Goal: Transaction & Acquisition: Purchase product/service

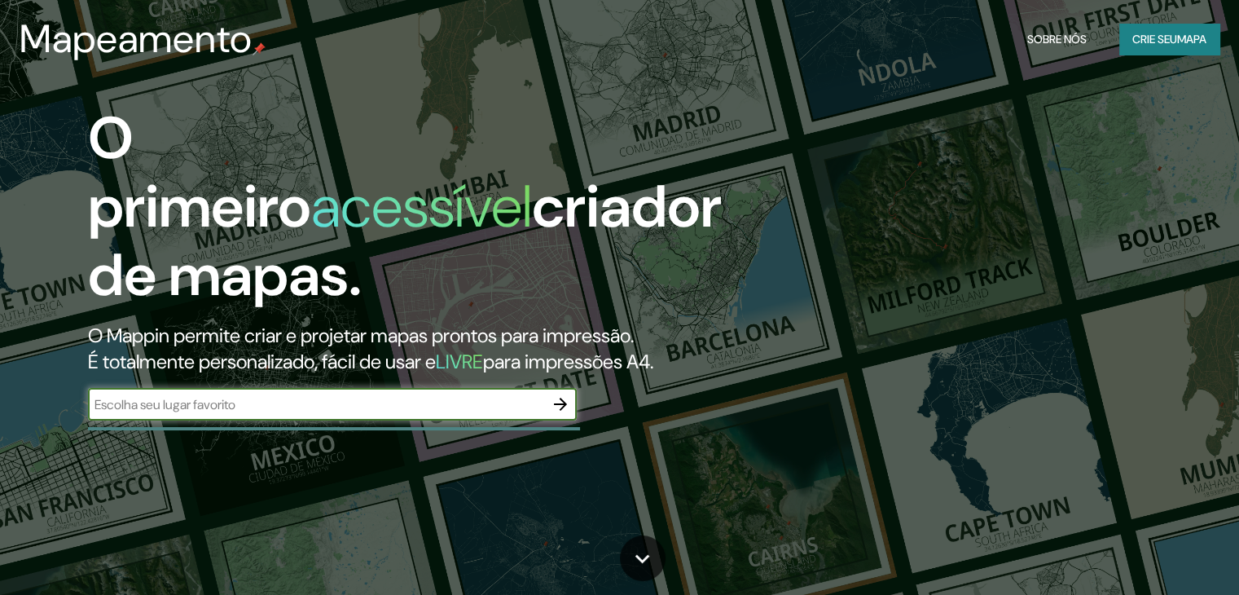
click at [391, 405] on input "text" at bounding box center [316, 404] width 456 height 19
type input "quiririm taubate"
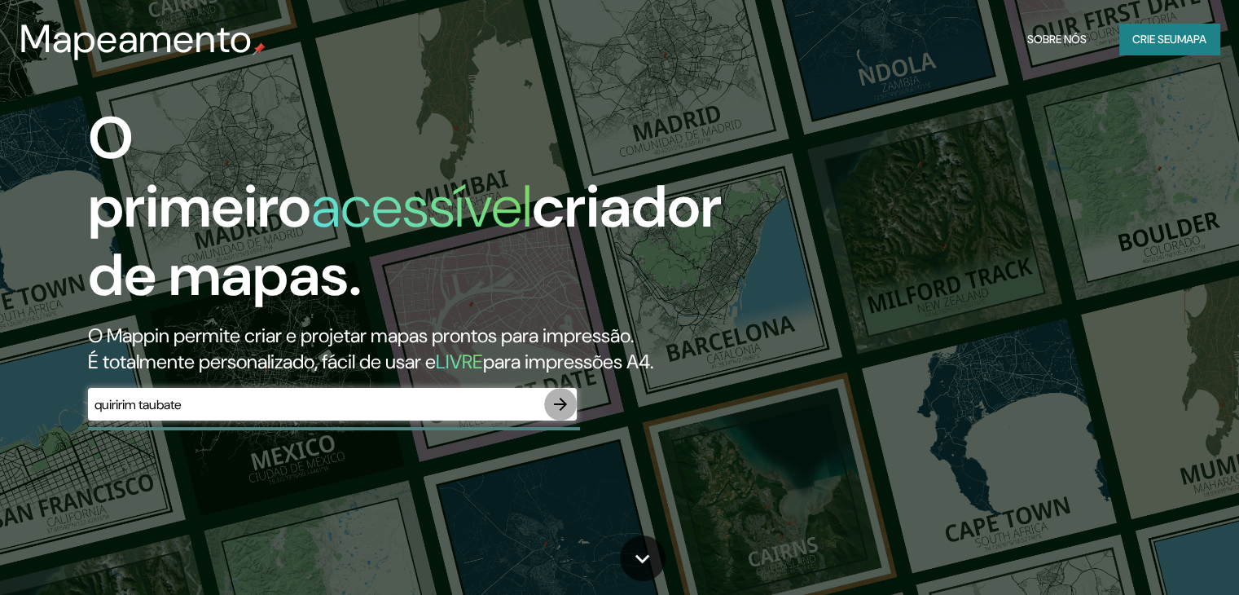
click at [568, 407] on icon "button" at bounding box center [561, 404] width 20 height 20
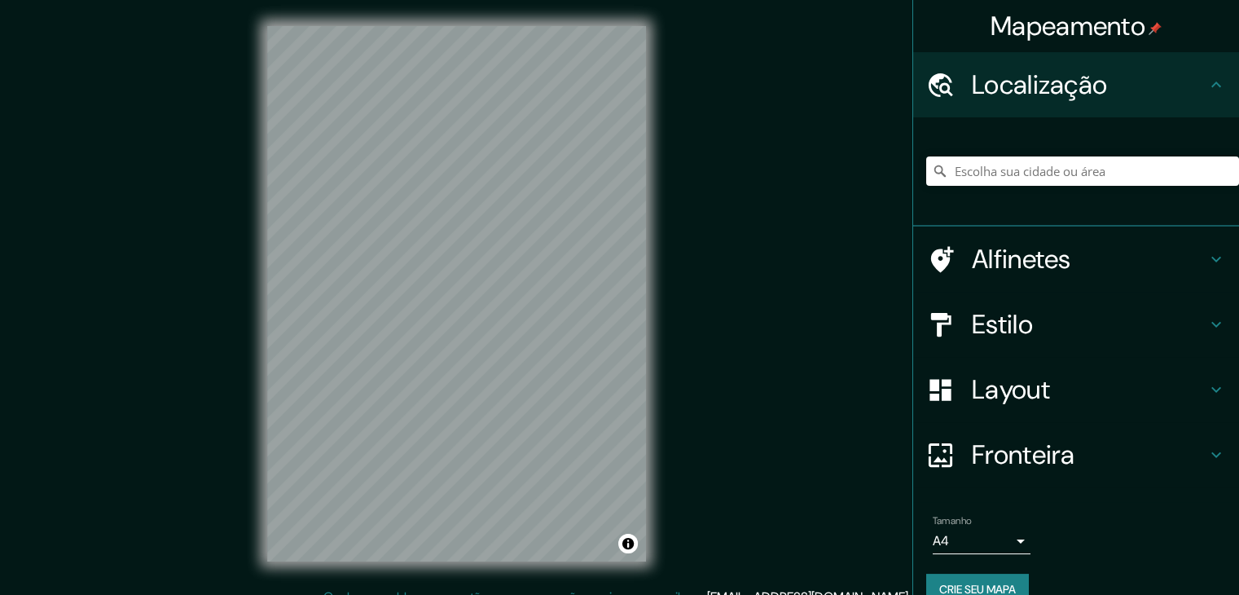
click at [1173, 260] on h4 "Alfinetes" at bounding box center [1089, 259] width 235 height 33
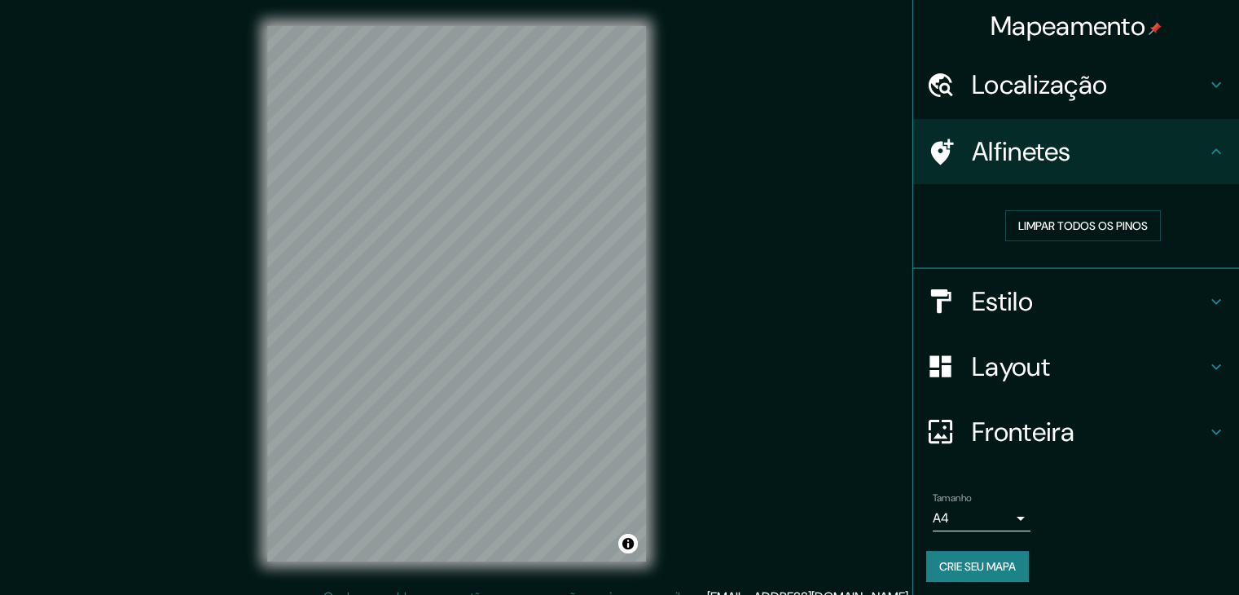
click at [1208, 150] on icon at bounding box center [1217, 152] width 20 height 20
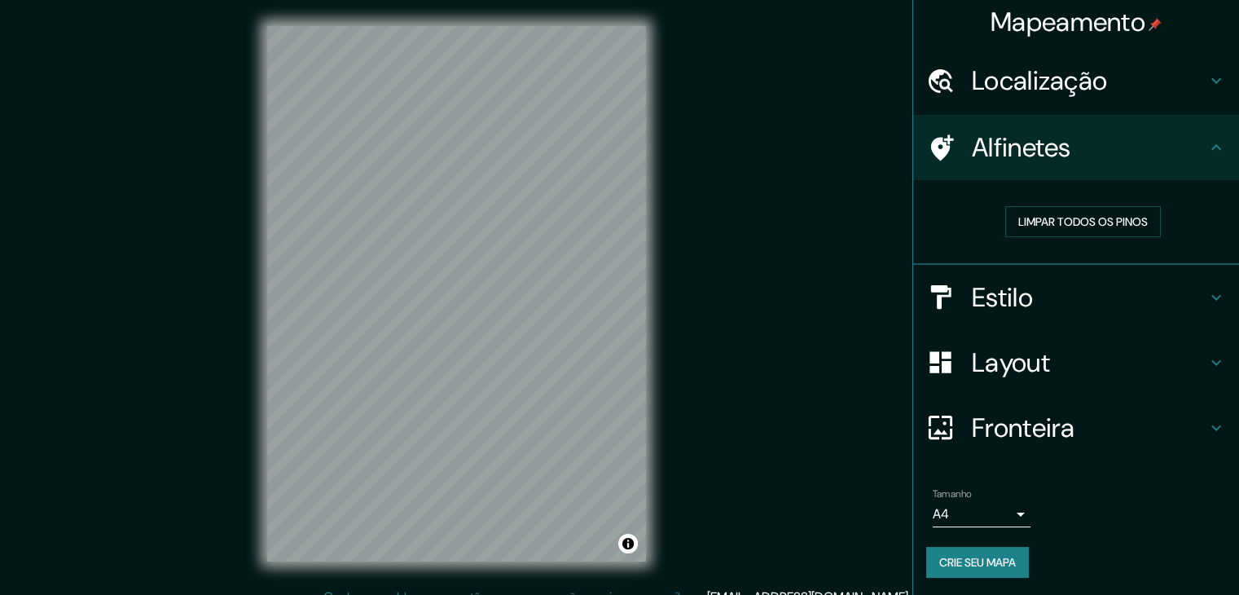
scroll to position [19, 0]
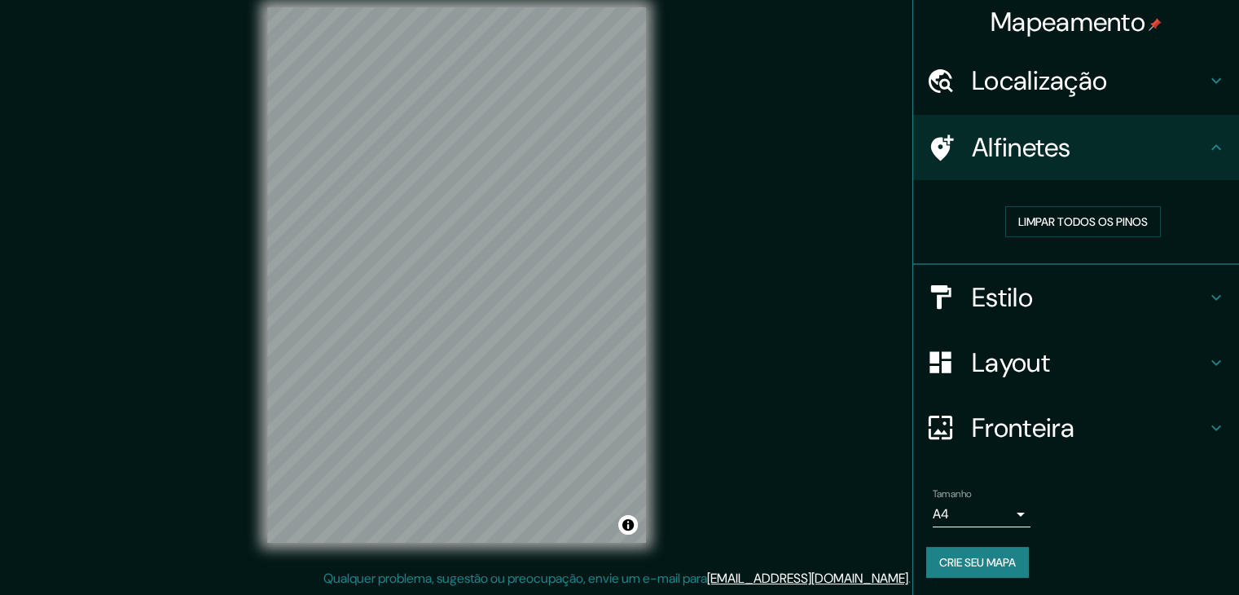
click at [1162, 294] on h4 "Estilo" at bounding box center [1089, 297] width 235 height 33
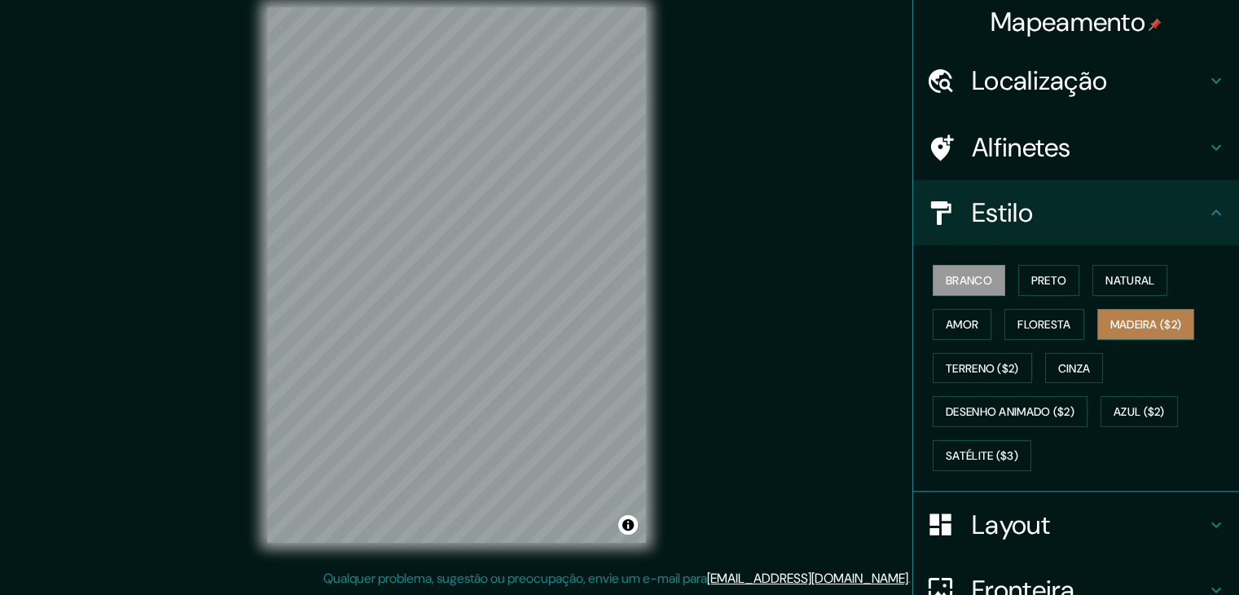
click at [1151, 323] on font "Madeira ($2)" at bounding box center [1147, 324] width 72 height 15
click at [975, 282] on font "Branco" at bounding box center [969, 280] width 46 height 15
click at [973, 326] on button "Amor" at bounding box center [962, 324] width 59 height 31
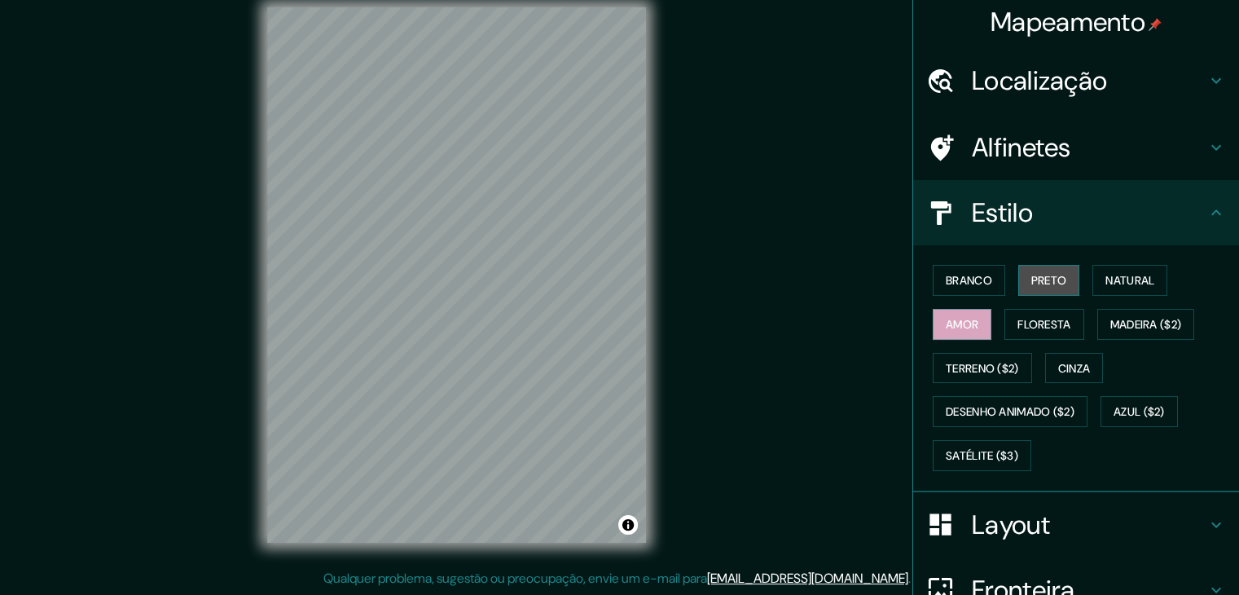
click at [1022, 291] on button "Preto" at bounding box center [1050, 280] width 62 height 31
click at [1106, 282] on font "Natural" at bounding box center [1130, 280] width 49 height 15
click at [985, 381] on div "Branco Preto Natural Amor Floresta Madeira ($2) Terreno ($2) Cinza Desenho anim…" at bounding box center [1082, 367] width 313 height 219
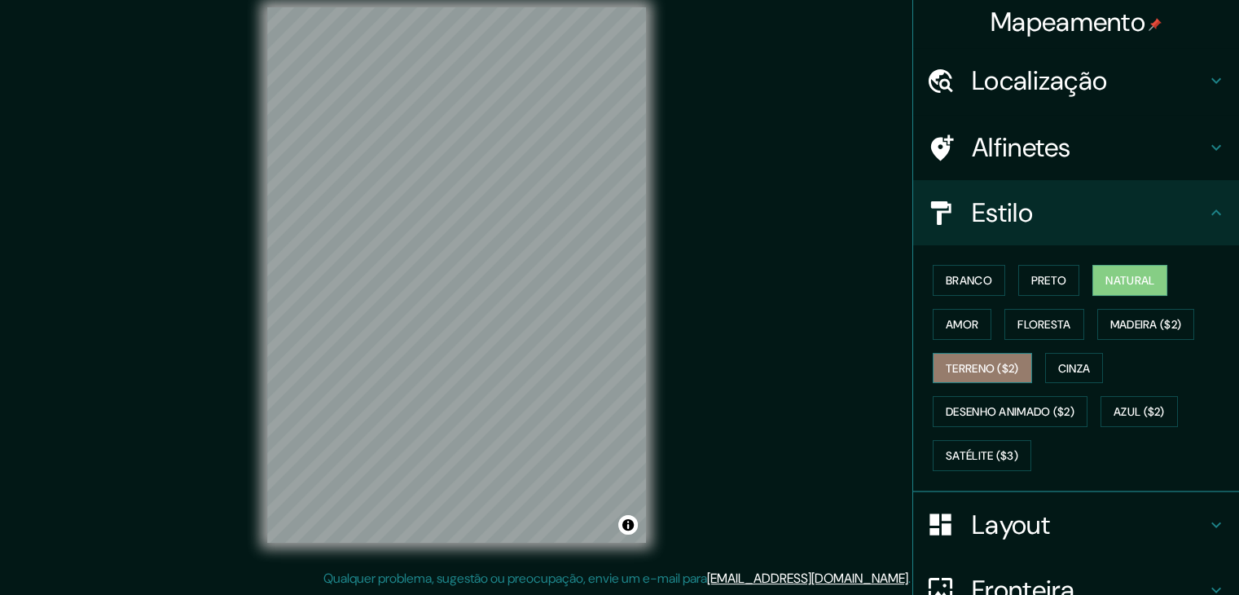
click at [992, 376] on button "Terreno ($2)" at bounding box center [982, 368] width 99 height 31
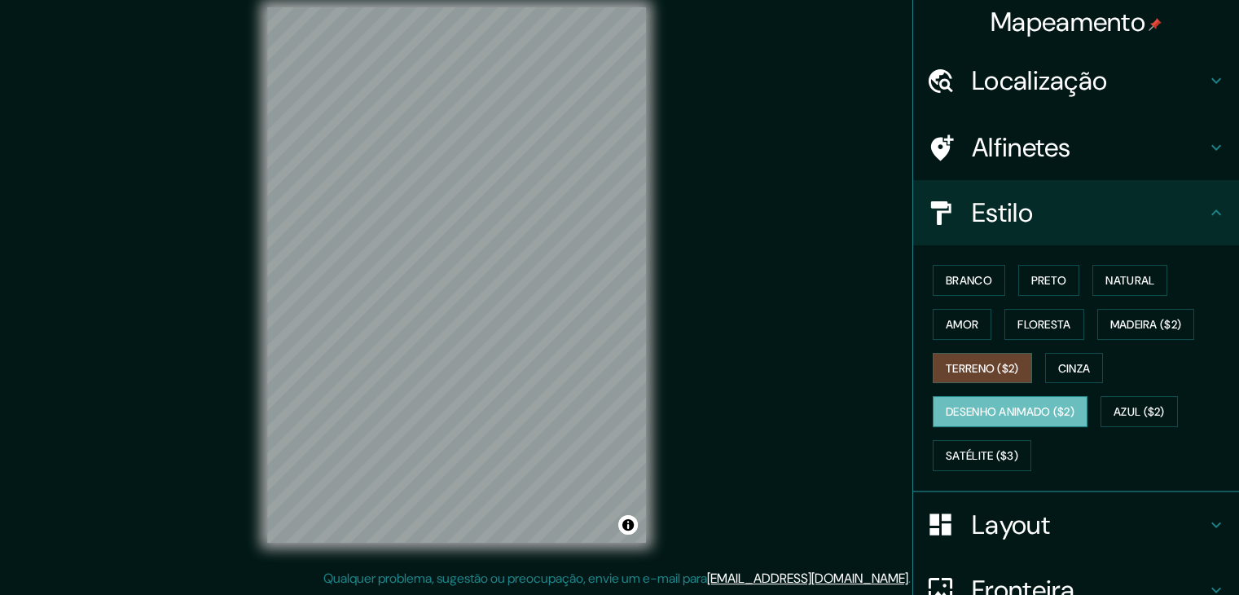
click at [1036, 408] on font "Desenho animado ($2)" at bounding box center [1010, 412] width 129 height 15
click at [1114, 415] on font "Azul ($2)" at bounding box center [1139, 412] width 51 height 15
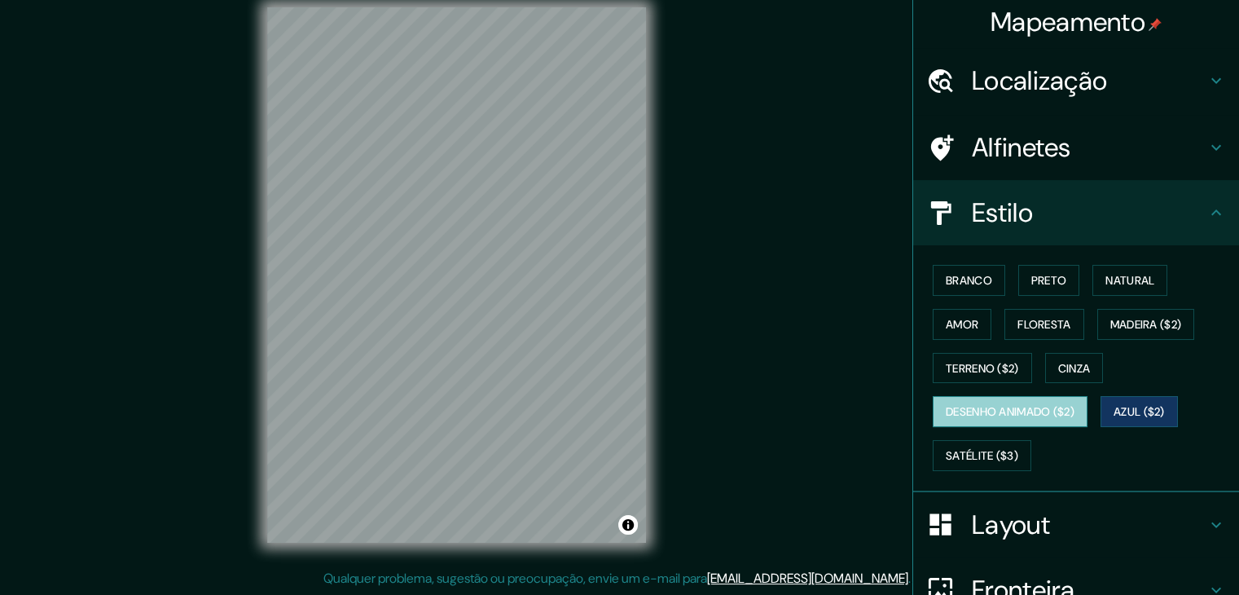
click at [1076, 410] on button "Desenho animado ($2)" at bounding box center [1010, 411] width 155 height 31
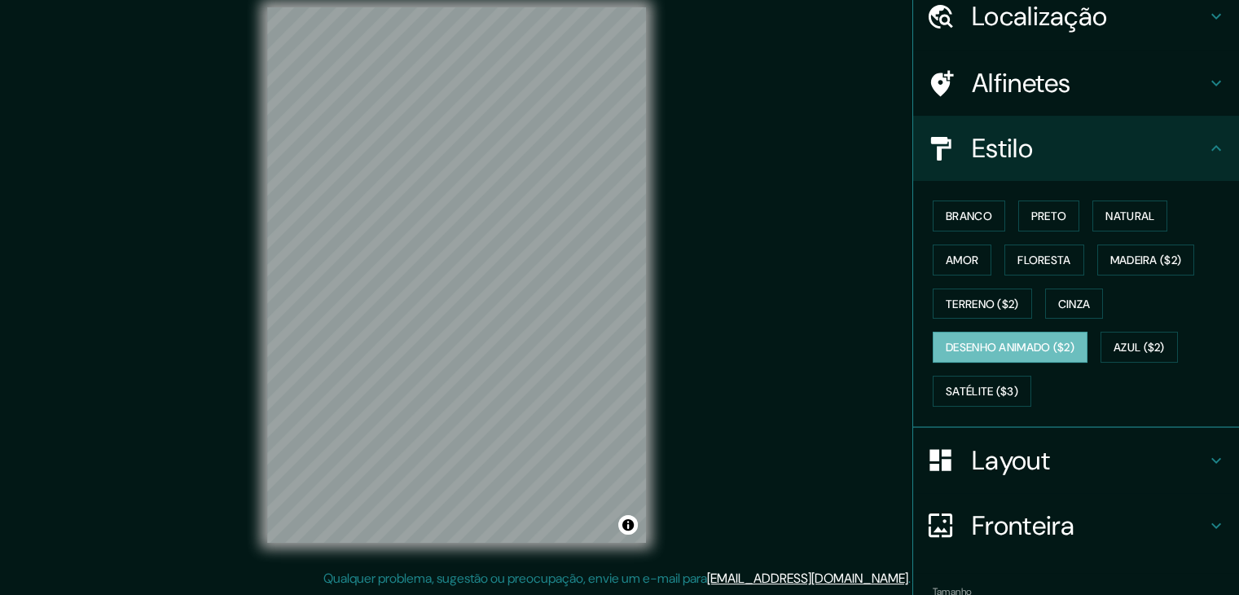
scroll to position [86, 0]
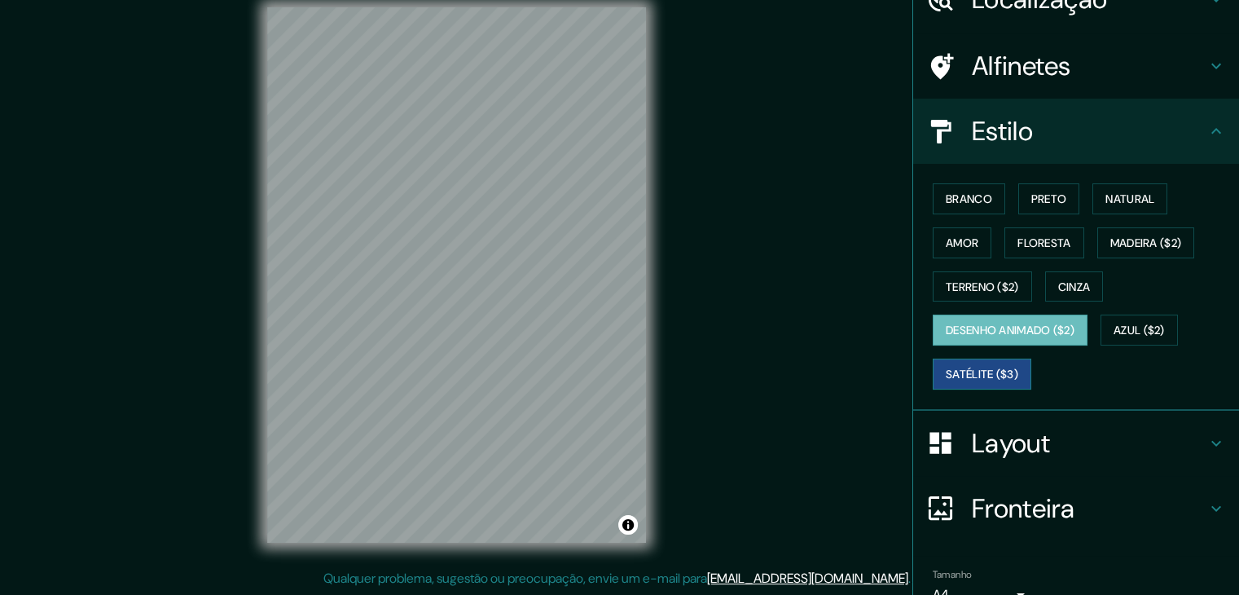
click at [1011, 376] on button "Satélite ($3)" at bounding box center [982, 374] width 99 height 31
click at [1137, 439] on h4 "Layout" at bounding box center [1089, 443] width 235 height 33
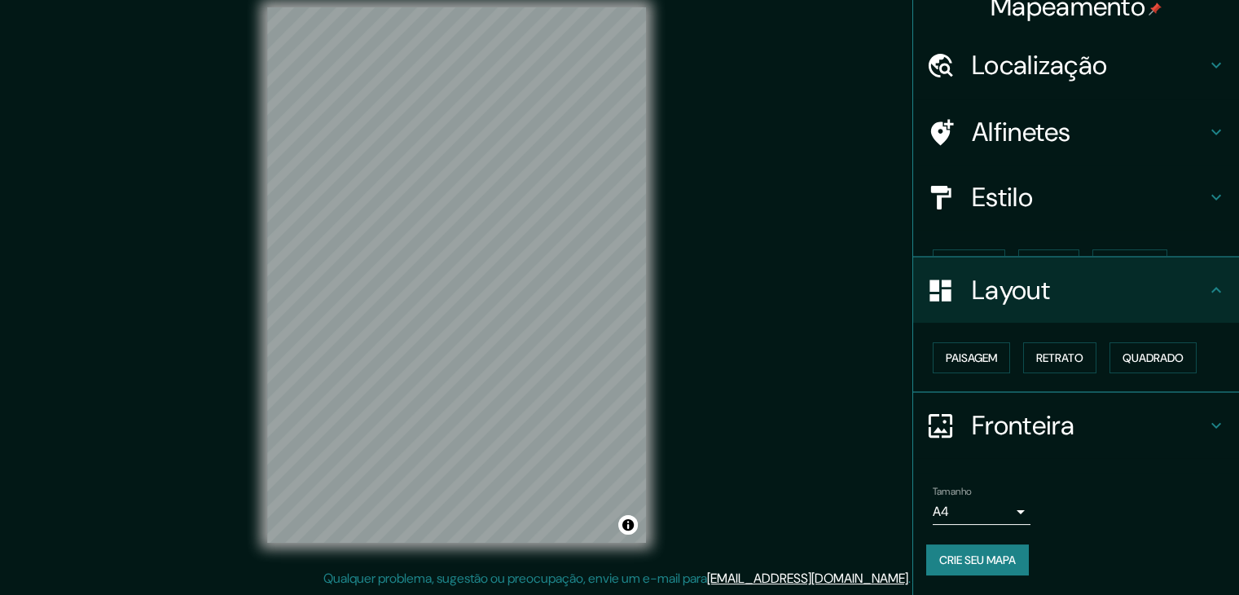
scroll to position [0, 0]
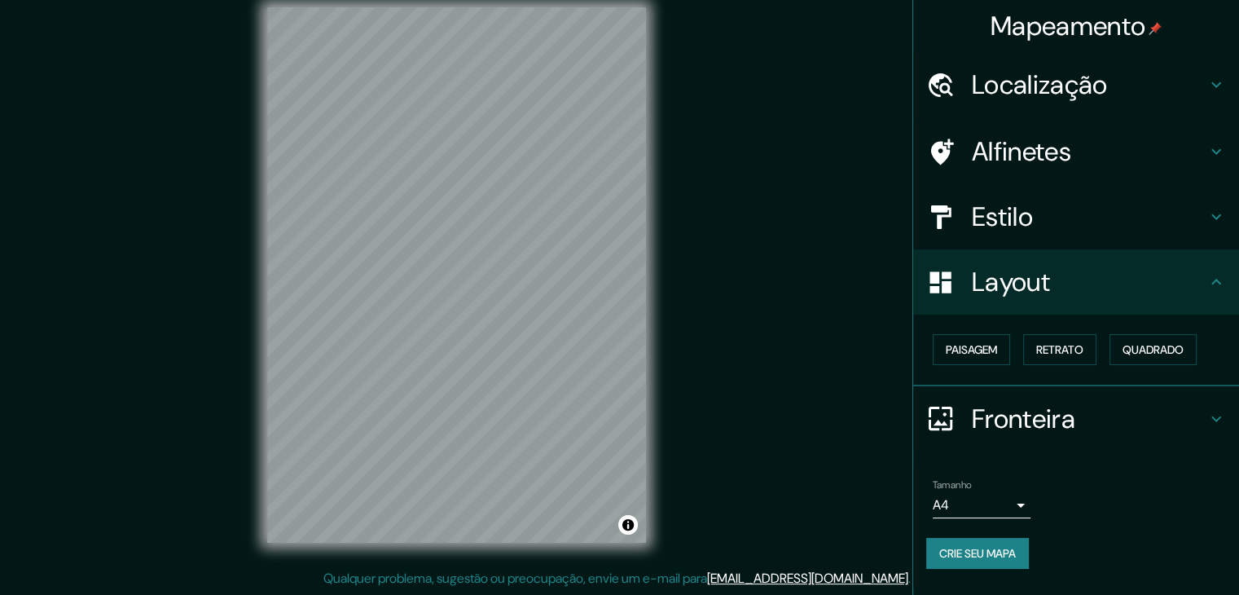
click at [1162, 284] on h4 "Layout" at bounding box center [1089, 282] width 235 height 33
click at [935, 363] on button "Paisagem" at bounding box center [971, 349] width 77 height 31
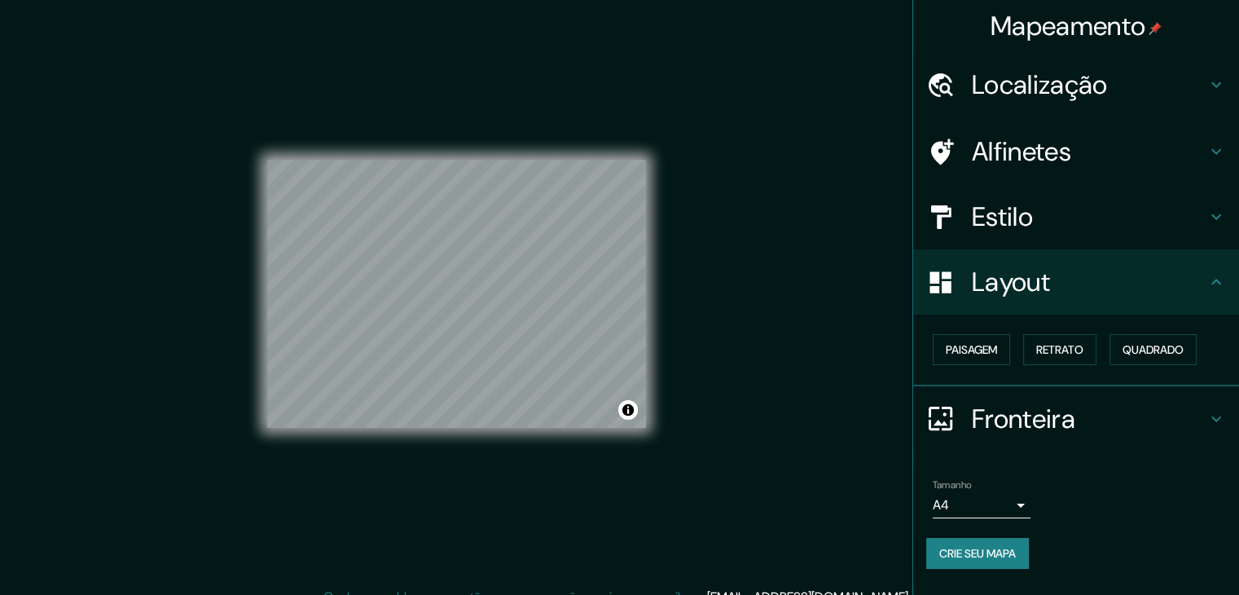
click at [1111, 74] on h4 "Localização" at bounding box center [1089, 84] width 235 height 33
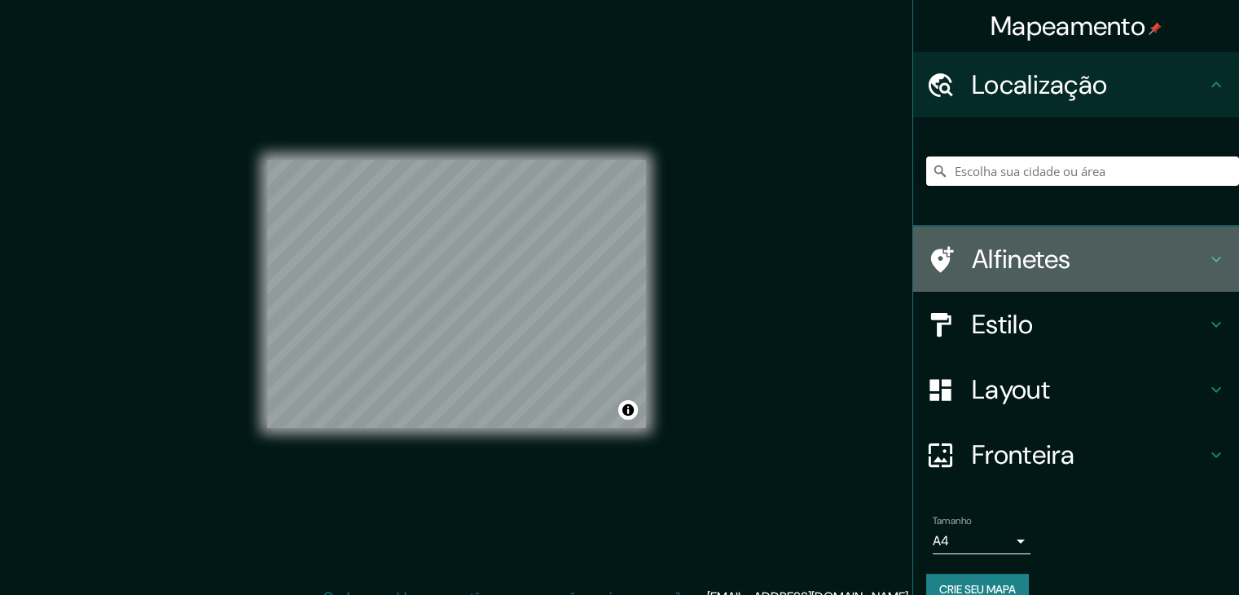
click at [1054, 262] on font "Alfinetes" at bounding box center [1021, 259] width 99 height 34
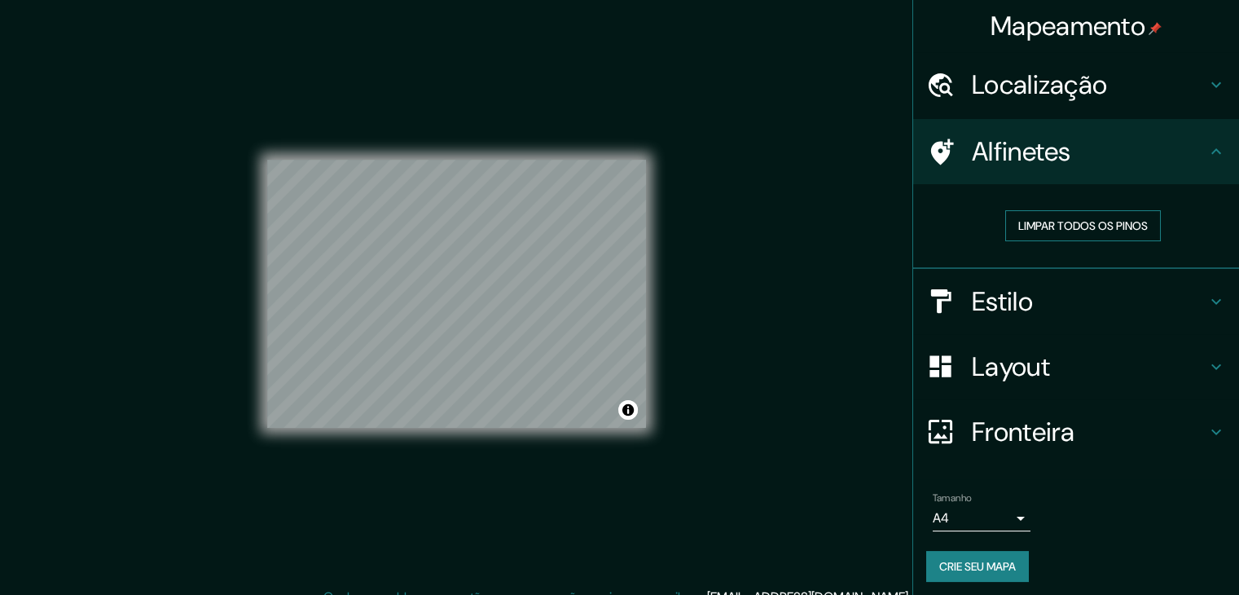
click at [1092, 227] on font "Limpar todos os pinos" at bounding box center [1084, 225] width 130 height 15
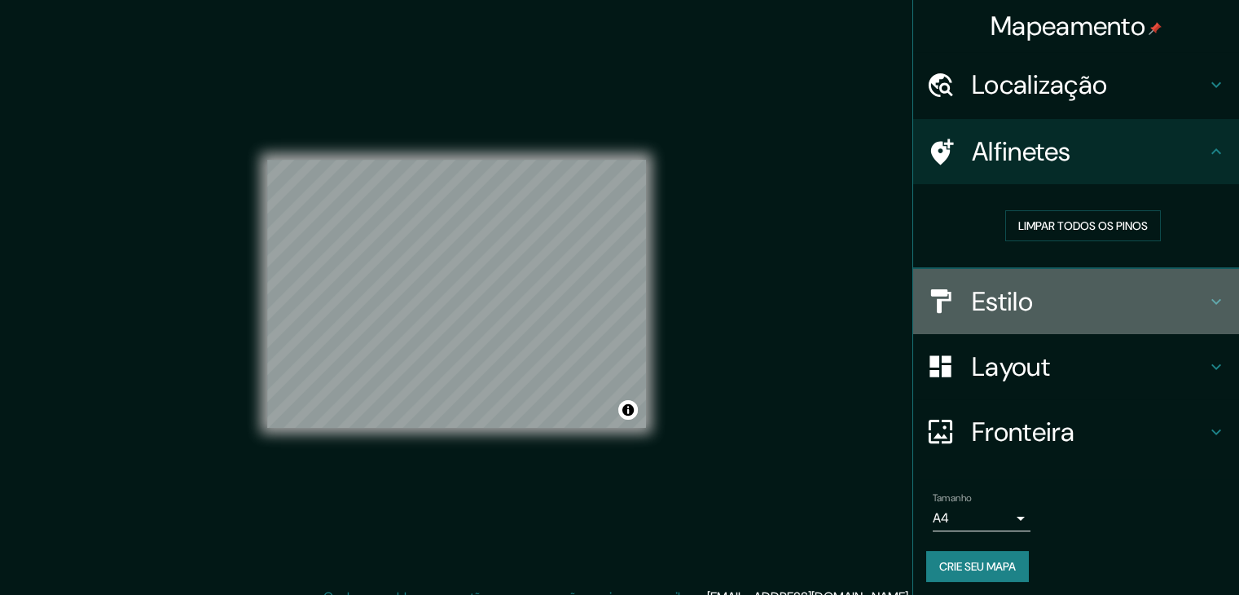
click at [1054, 317] on div "Estilo" at bounding box center [1076, 301] width 326 height 65
